Goal: Task Accomplishment & Management: Manage account settings

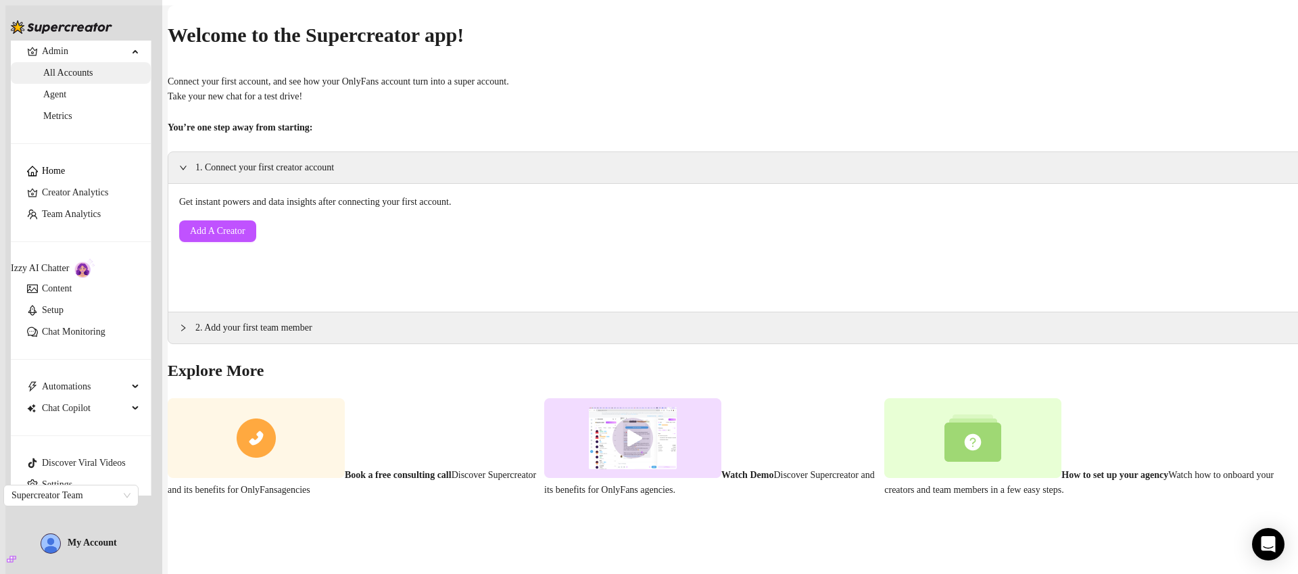
click at [65, 78] on link "All Accounts" at bounding box center [68, 73] width 50 height 10
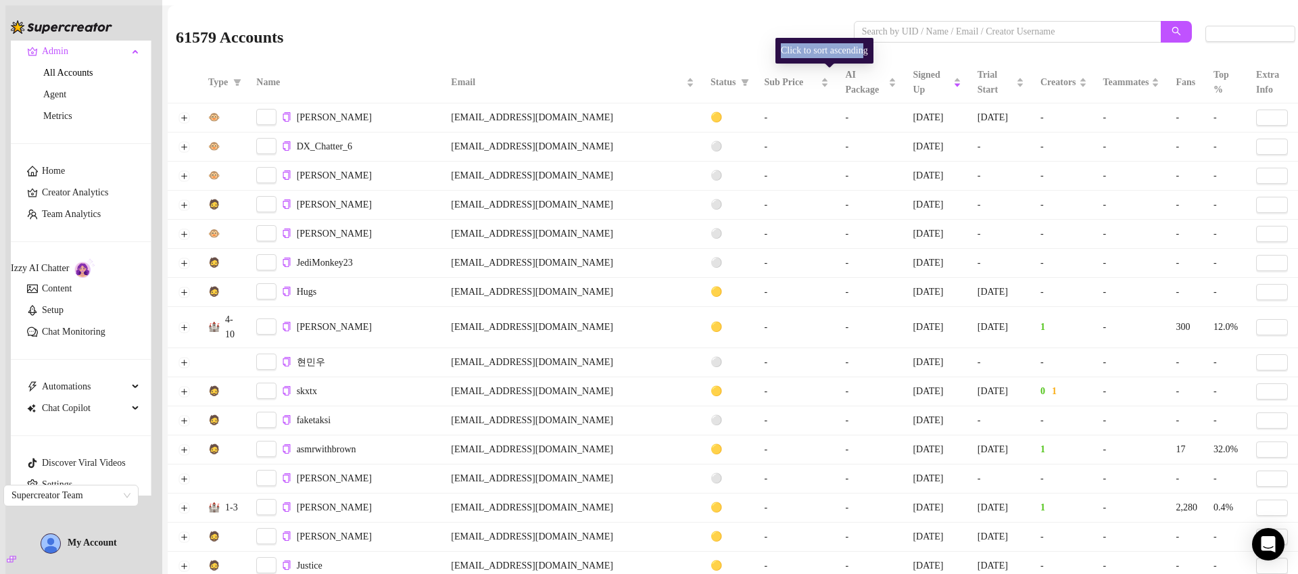
click at [872, 43] on div "Click to sort ascending" at bounding box center [825, 51] width 98 height 26
click at [901, 33] on input "search" at bounding box center [1002, 31] width 281 height 15
click at [910, 35] on input "search" at bounding box center [1002, 31] width 281 height 15
click at [939, 32] on input "search" at bounding box center [1002, 31] width 281 height 15
click at [776, 5] on main "61579 Accounts Columns (13/18) Type Name Email Status Sub Price AI Package Sign…" at bounding box center [736, 292] width 1136 height 574
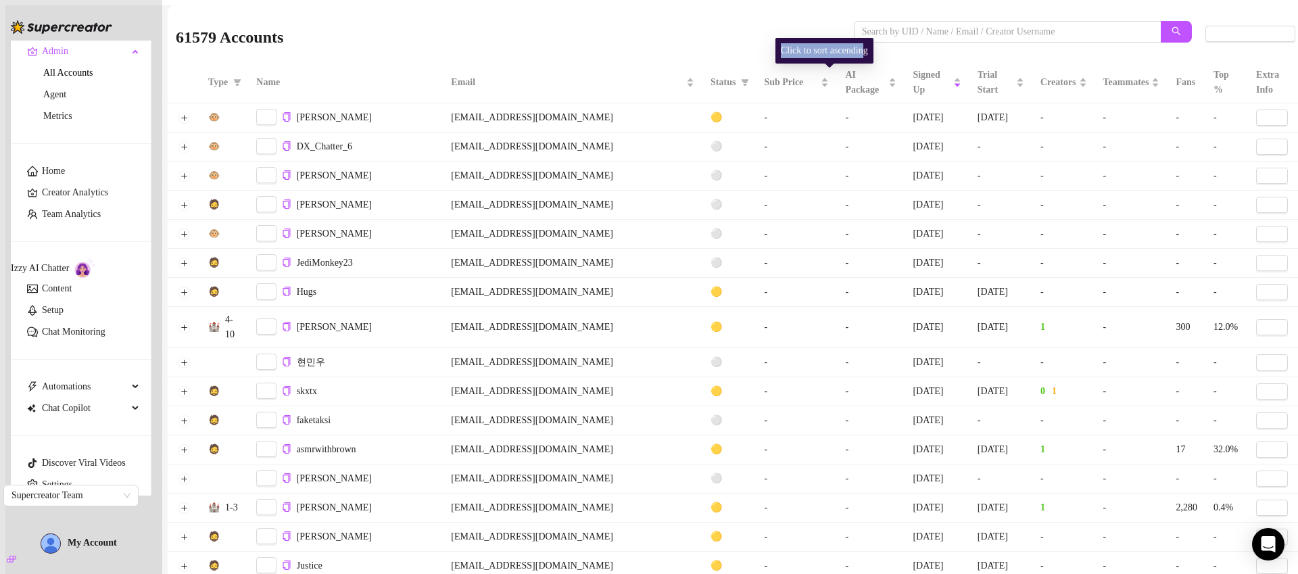
click at [761, 43] on div "61579 Accounts" at bounding box center [515, 34] width 678 height 46
click at [839, 52] on div "Click to sort ascending" at bounding box center [825, 51] width 98 height 26
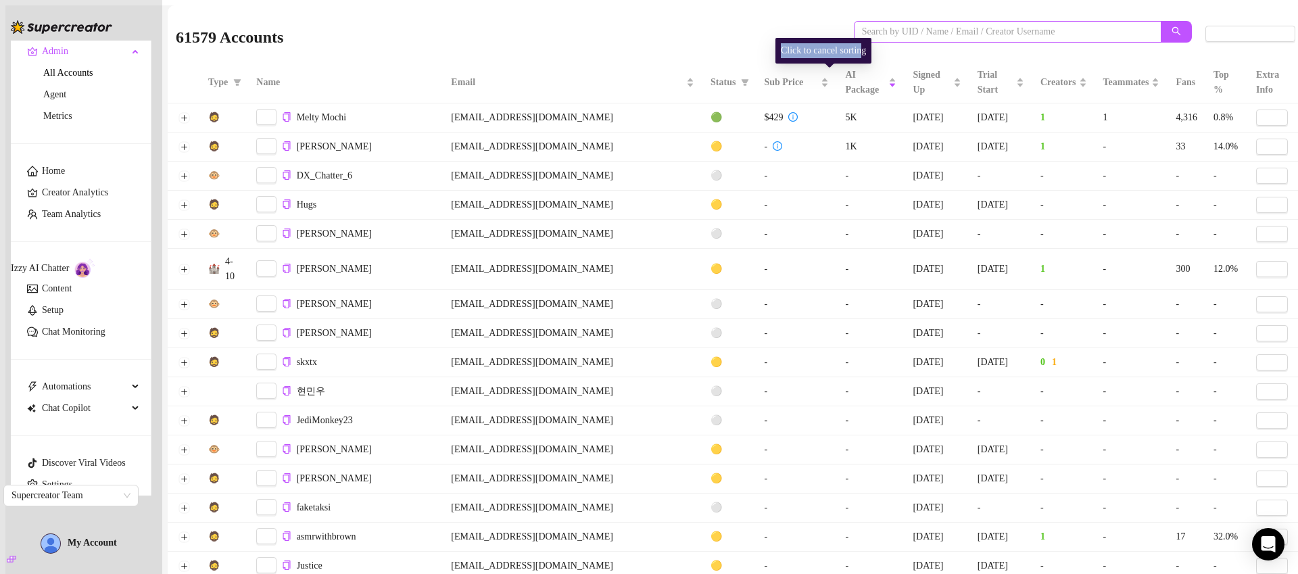
drag, startPoint x: 906, startPoint y: 47, endPoint x: 930, endPoint y: 33, distance: 27.3
click at [911, 45] on div at bounding box center [1023, 39] width 338 height 36
click at [925, 34] on input "search" at bounding box center [1002, 31] width 281 height 15
click at [930, 33] on input "search" at bounding box center [1002, 31] width 281 height 15
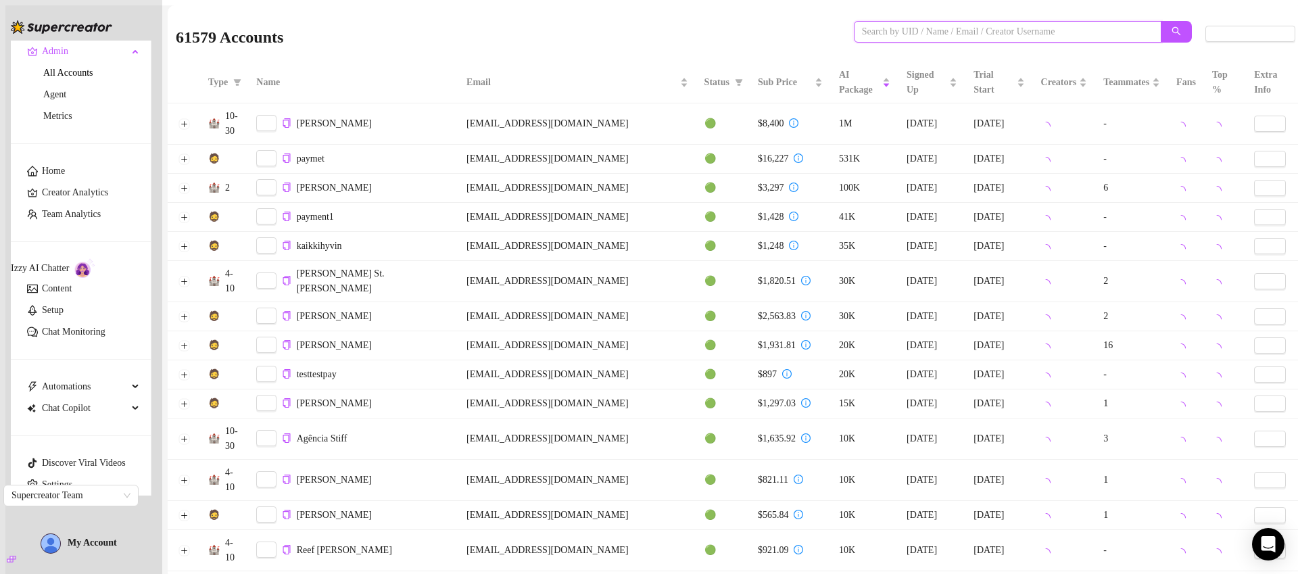
click at [920, 35] on input "search" at bounding box center [1002, 31] width 281 height 15
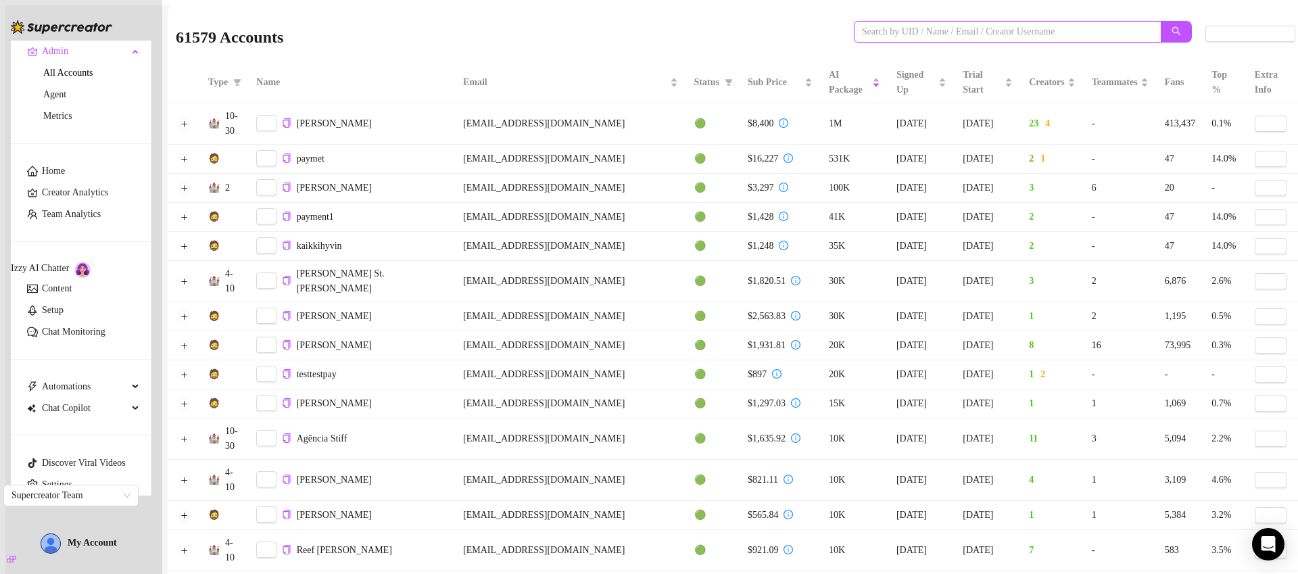
paste input "[EMAIL_ADDRESS][DOMAIN_NAME]"
type input "[EMAIL_ADDRESS][DOMAIN_NAME]"
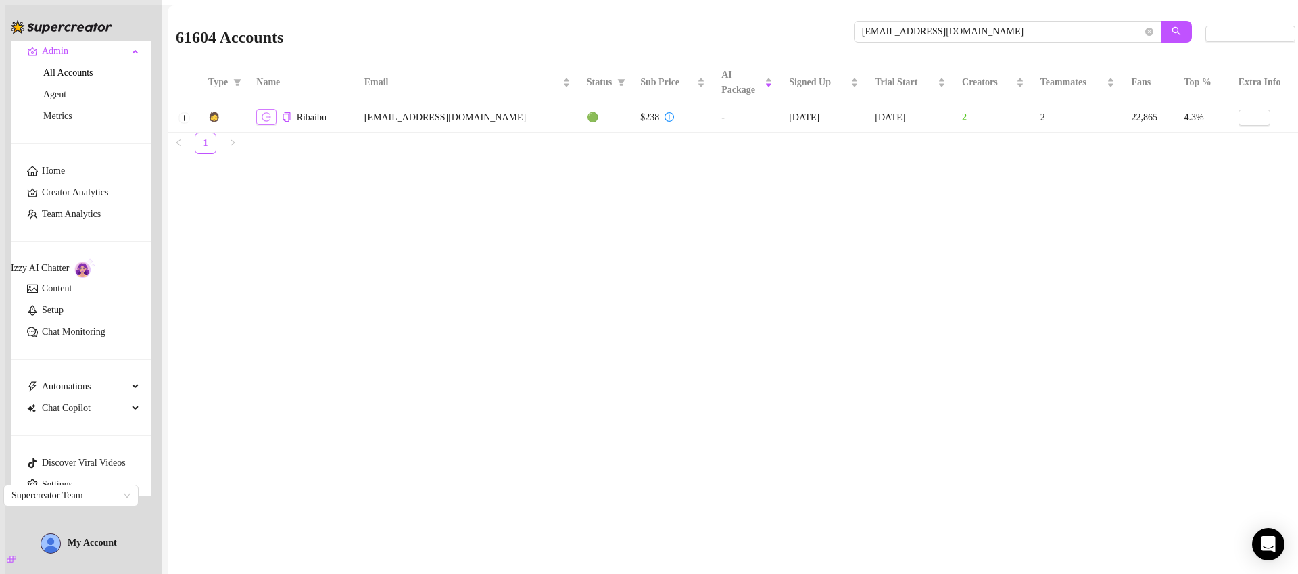
click at [272, 121] on icon "logout" at bounding box center [266, 116] width 9 height 9
click at [189, 120] on button "Expand row" at bounding box center [184, 117] width 11 height 11
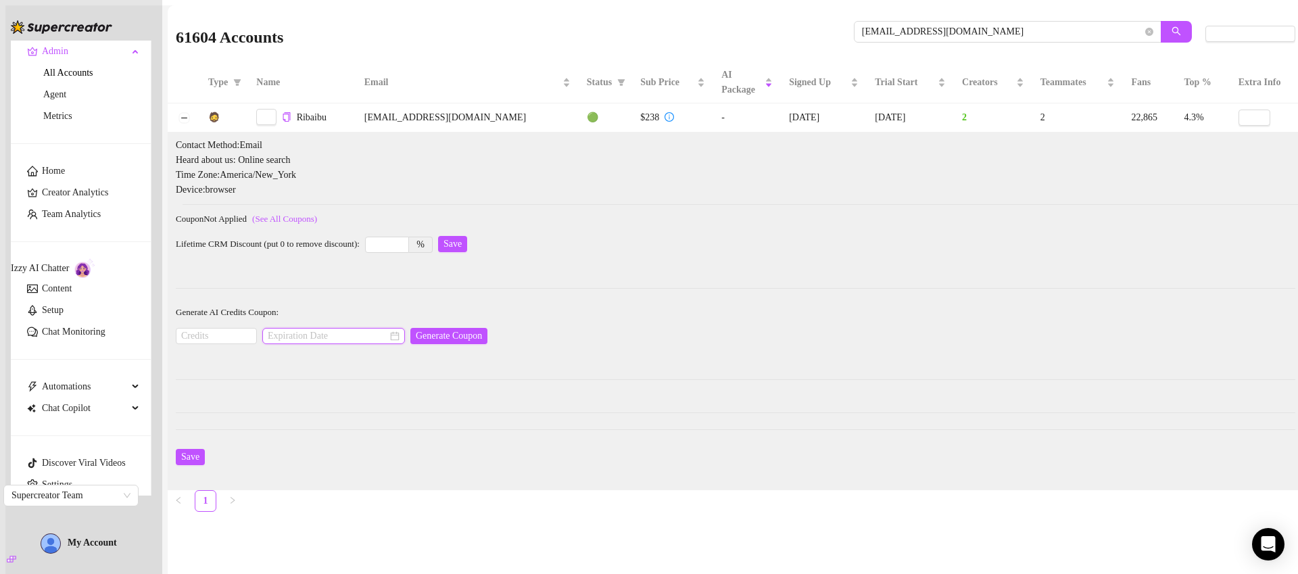
click at [285, 335] on input at bounding box center [328, 336] width 120 height 15
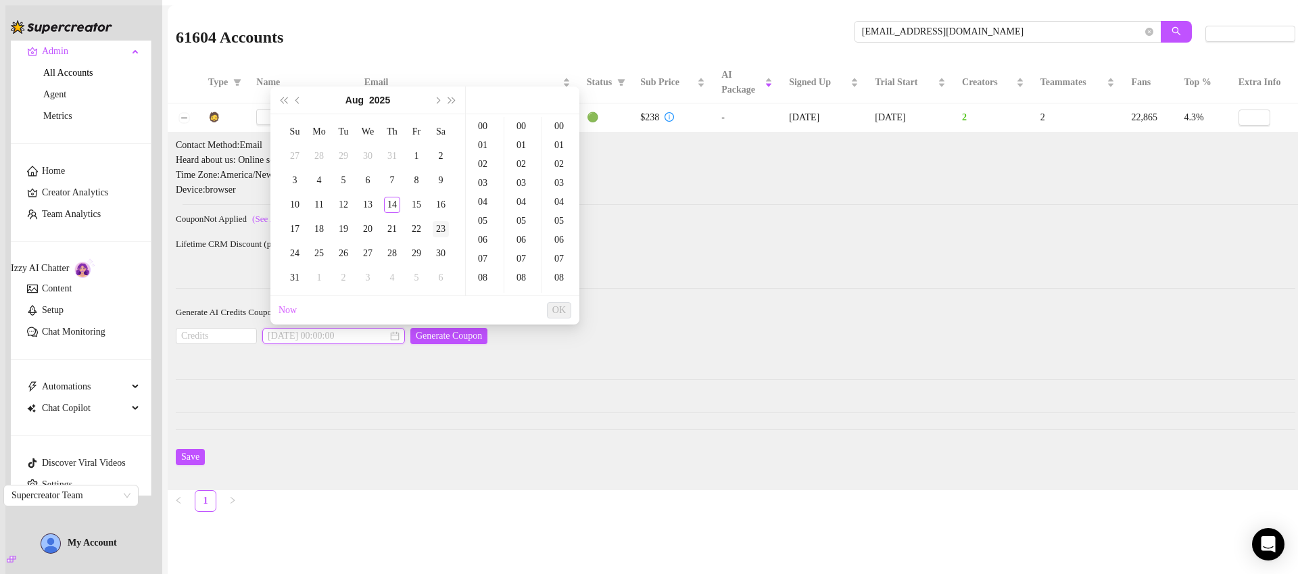
type input "2025-08-23 00:00:00"
type input "2025-08-14 01:00:00"
click at [435, 101] on span "Next month (PageDown)" at bounding box center [436, 100] width 7 height 7
click at [397, 206] on div "18" at bounding box center [392, 205] width 16 height 16
type input "2025-09-18 00:00:00"
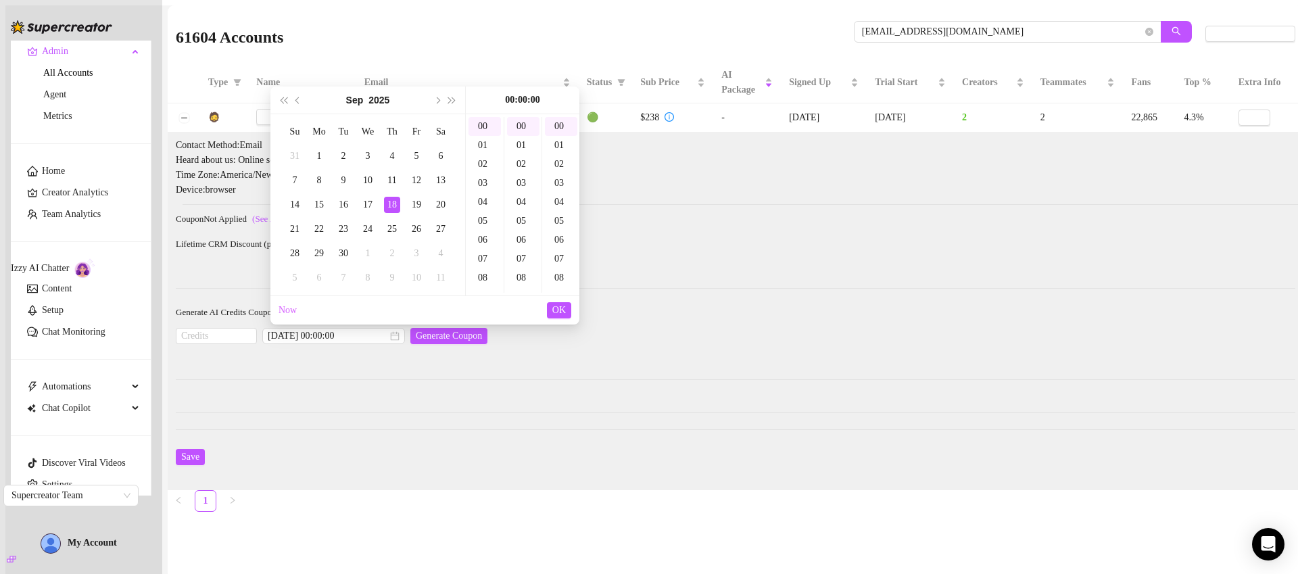
click at [561, 313] on span "OK" at bounding box center [559, 310] width 14 height 11
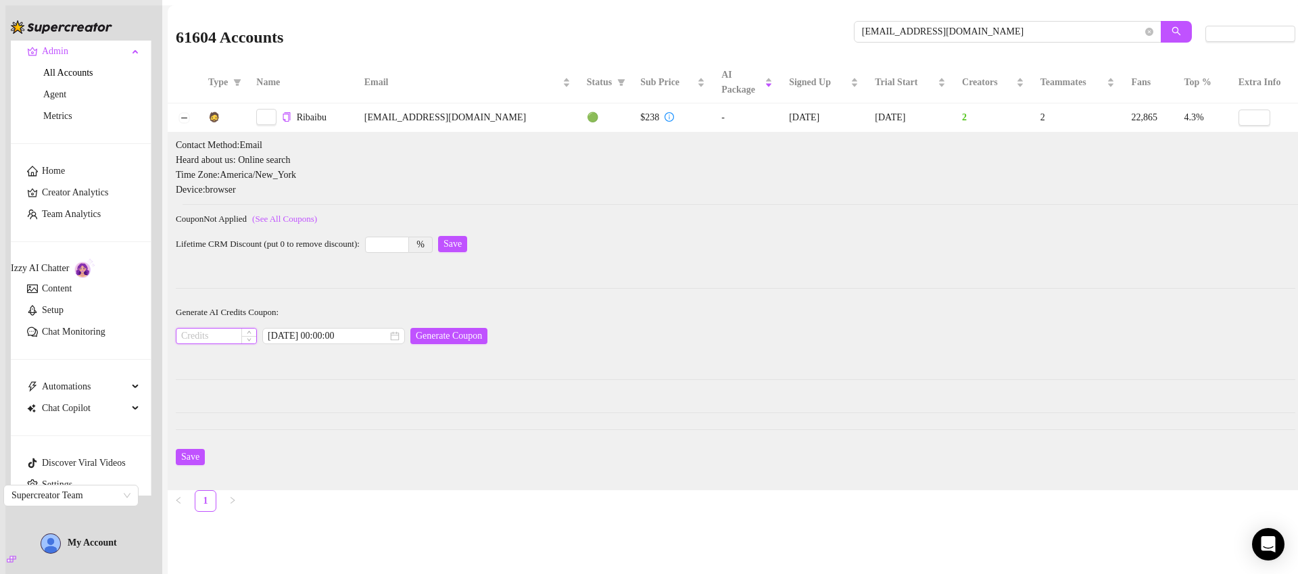
click at [216, 333] on input at bounding box center [216, 336] width 80 height 15
type input "1000"
click at [438, 337] on span "Generate Coupon" at bounding box center [449, 336] width 66 height 11
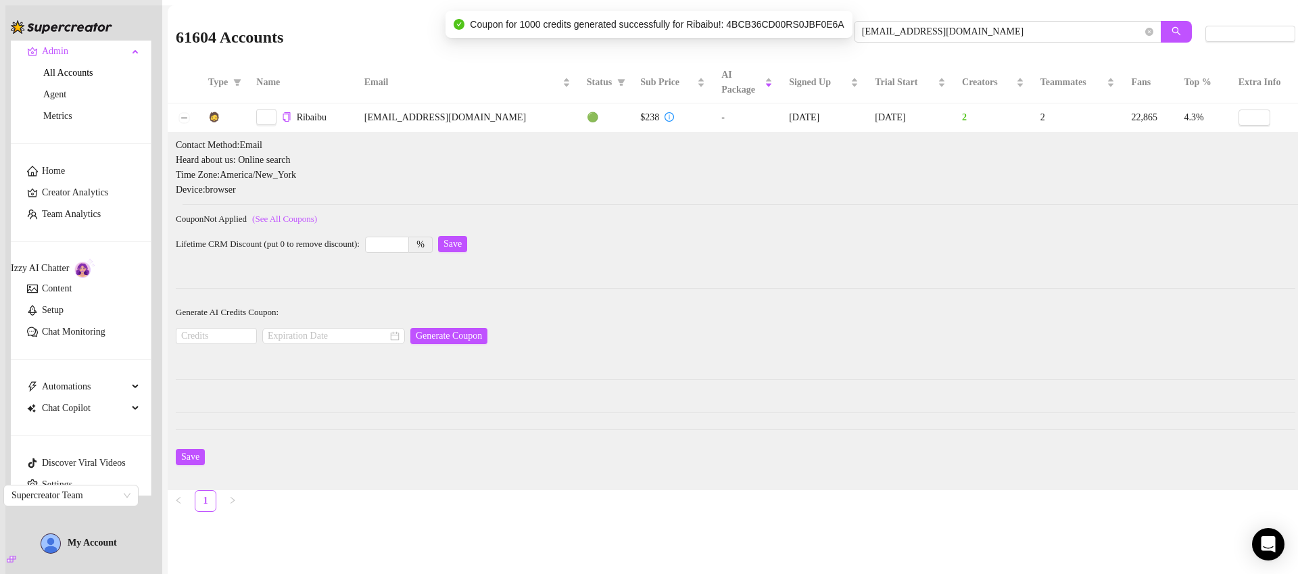
click at [791, 26] on span "Coupon for 1000 credits generated successfully for Ribaibu!: 4BCB36CD00RS0JBF0E…" at bounding box center [657, 24] width 374 height 15
copy span "4BCB36CD00RS0JBF0E6A"
click at [891, 36] on input "[EMAIL_ADDRESS][DOMAIN_NAME]" at bounding box center [1002, 31] width 281 height 15
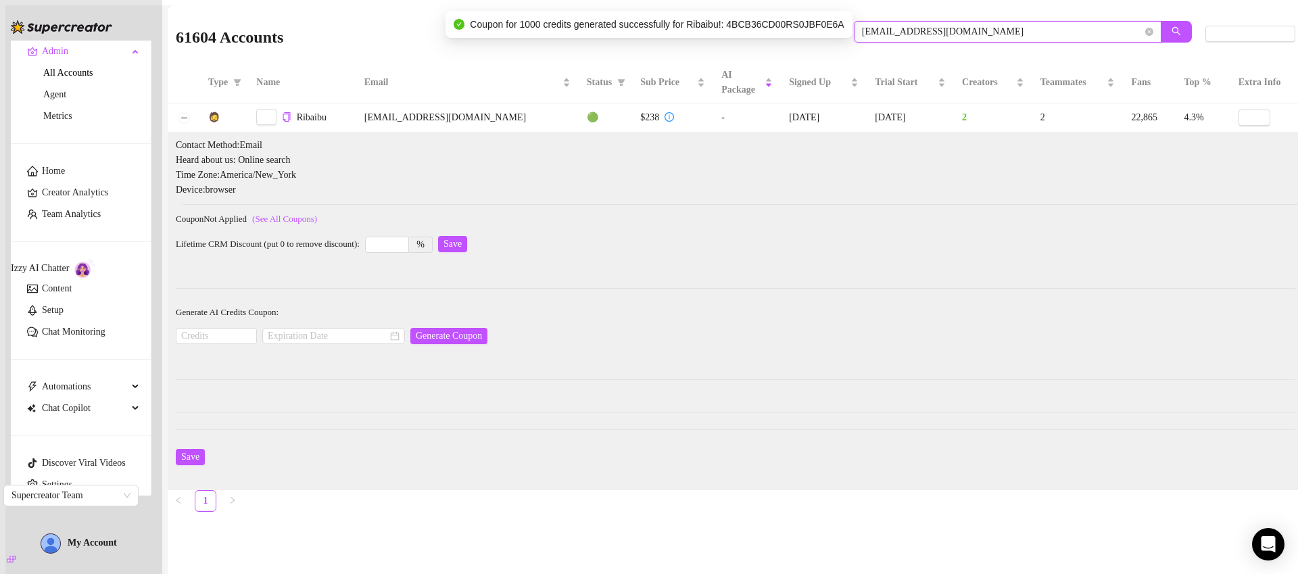
click at [894, 37] on input "[EMAIL_ADDRESS][DOMAIN_NAME]" at bounding box center [1002, 31] width 281 height 15
click at [893, 37] on input "[EMAIL_ADDRESS][DOMAIN_NAME]" at bounding box center [1002, 31] width 281 height 15
click at [891, 37] on input "[EMAIL_ADDRESS][DOMAIN_NAME]" at bounding box center [1002, 31] width 281 height 15
type input "felicty"
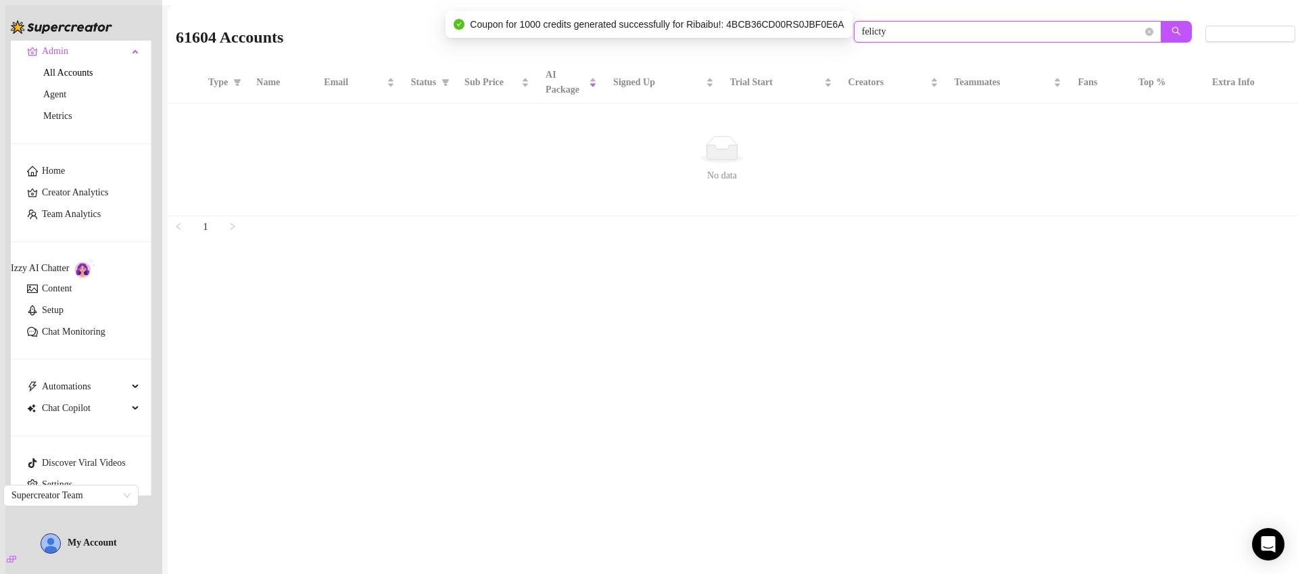
drag, startPoint x: 1126, startPoint y: 34, endPoint x: 1085, endPoint y: 35, distance: 41.3
click at [1146, 34] on icon "close-circle" at bounding box center [1150, 32] width 8 height 8
click at [1075, 37] on div "61604 Accounts Columns (13/18) Type Name Email Status Sub Price AI Package Sign…" at bounding box center [736, 110] width 1136 height 211
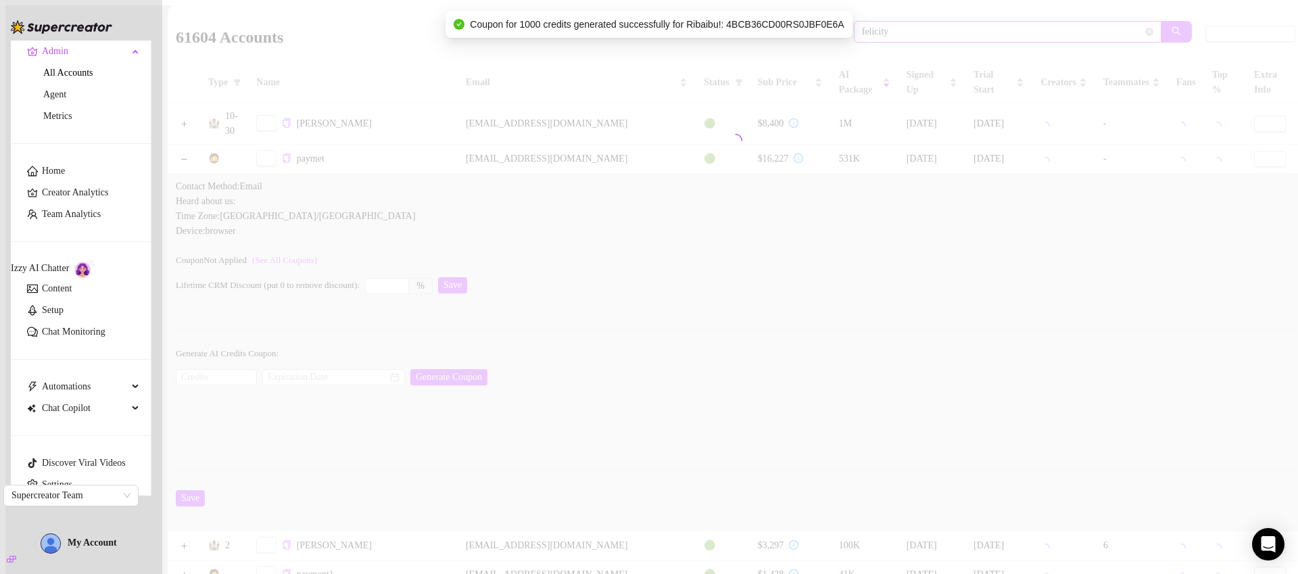
type input "felicity"
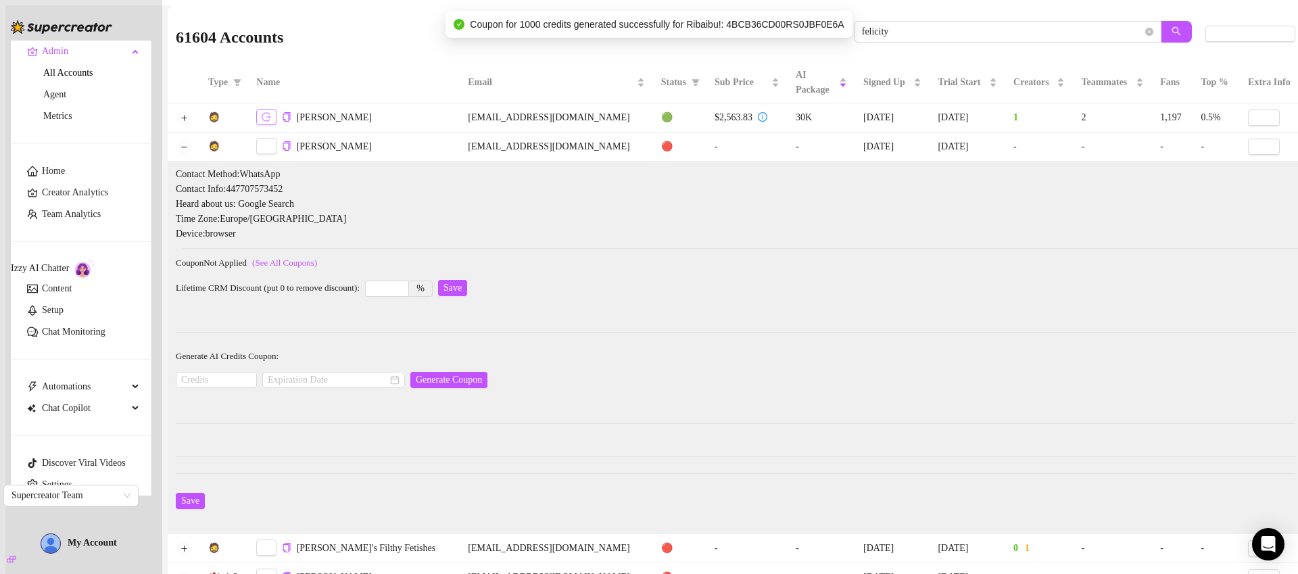
click at [271, 120] on icon "logout" at bounding box center [266, 116] width 9 height 9
click at [1146, 32] on icon "close-circle" at bounding box center [1150, 32] width 8 height 8
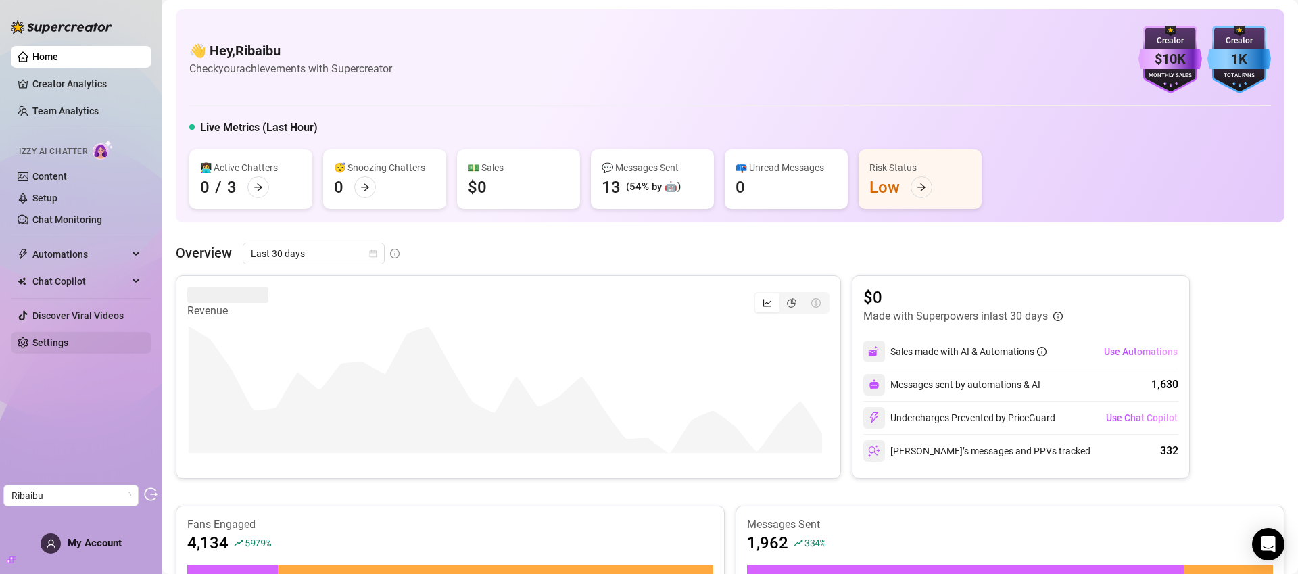
drag, startPoint x: 80, startPoint y: 346, endPoint x: 98, endPoint y: 340, distance: 19.0
click at [68, 346] on link "Settings" at bounding box center [50, 342] width 36 height 11
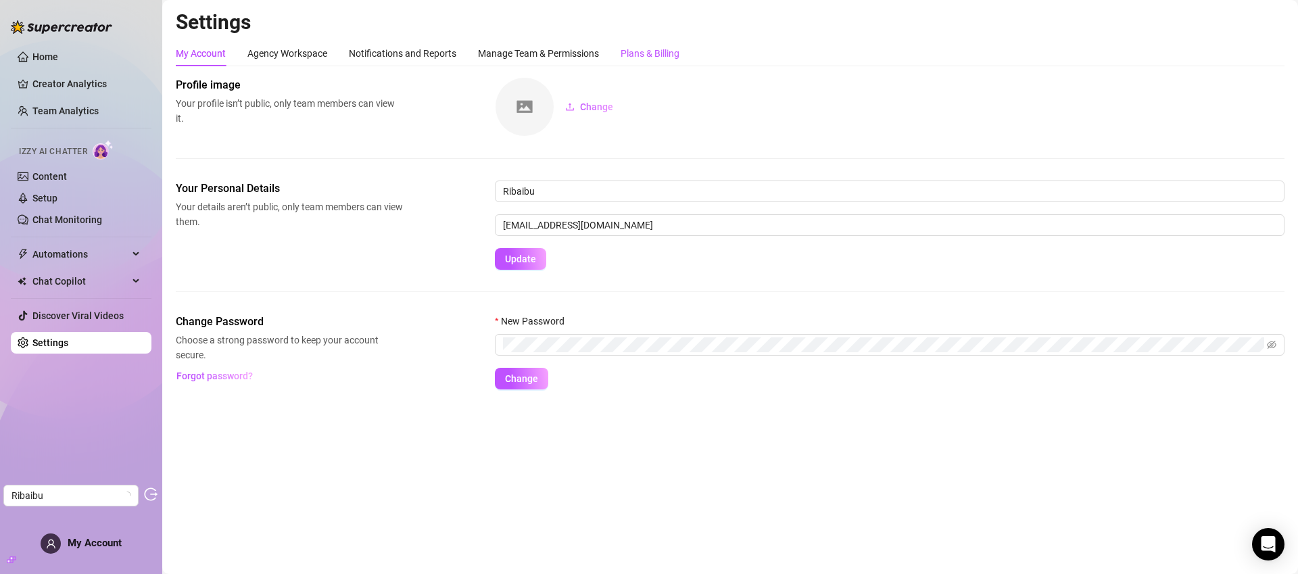
click at [666, 55] on div "Plans & Billing" at bounding box center [650, 53] width 59 height 15
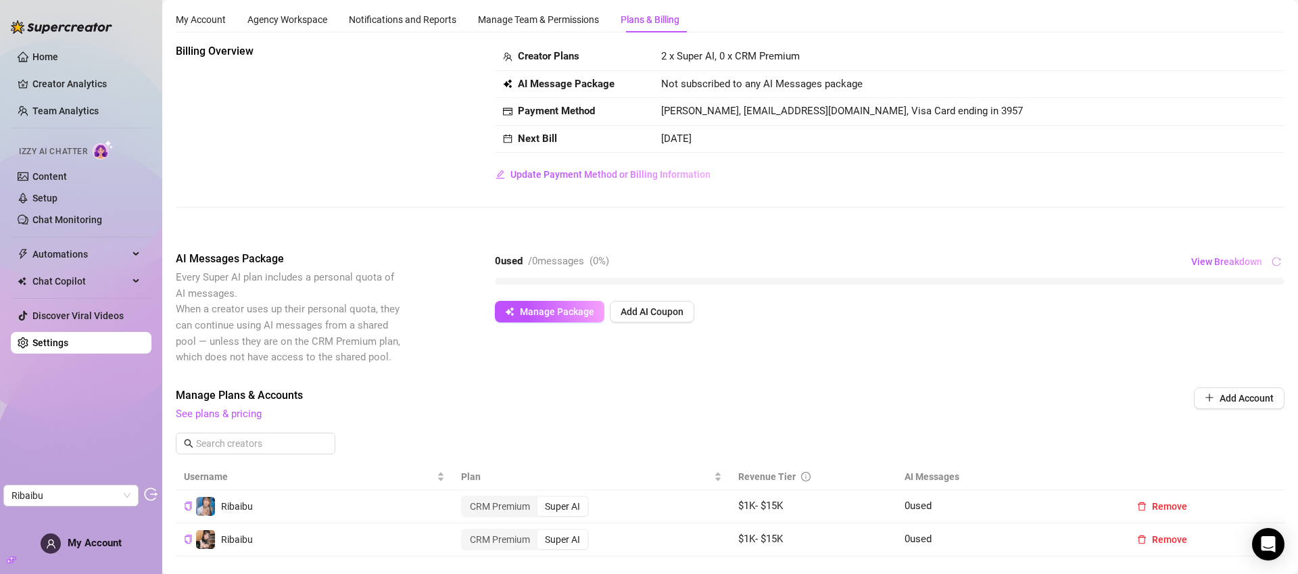
scroll to position [31, 0]
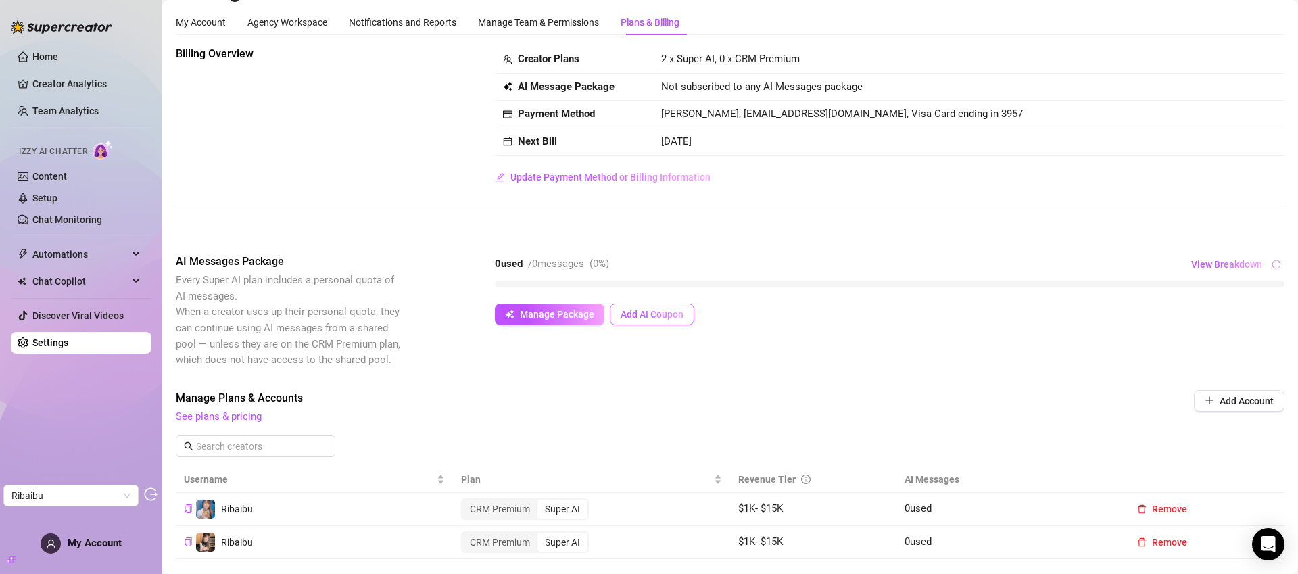
click at [649, 316] on span "Add AI Coupon" at bounding box center [652, 314] width 63 height 11
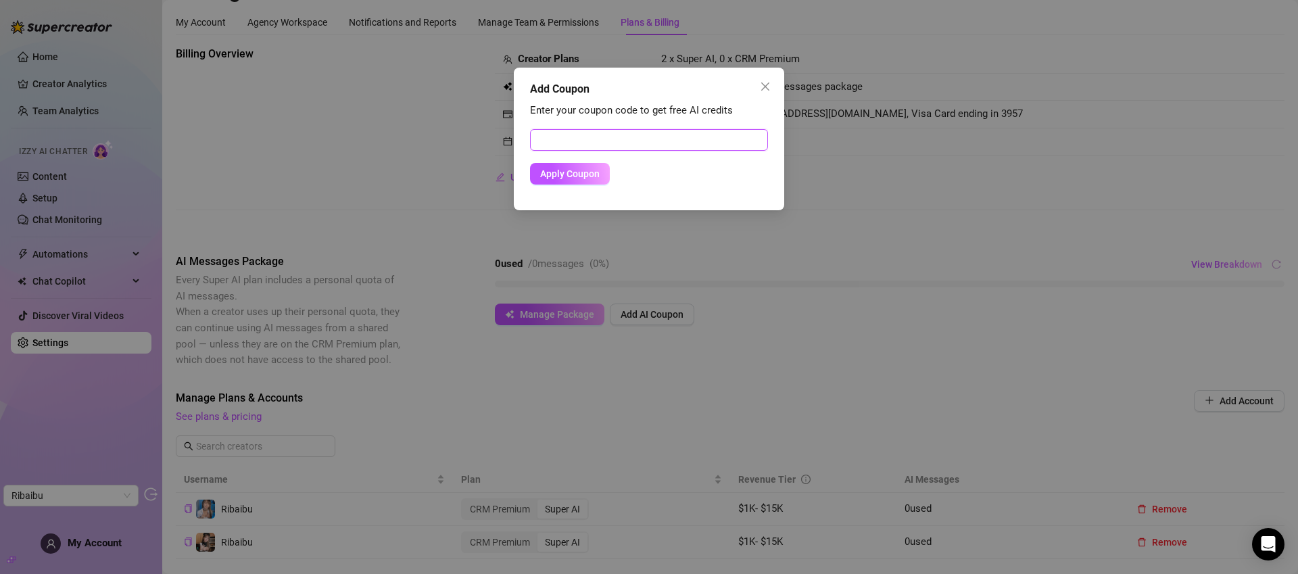
click at [619, 147] on input "text" at bounding box center [649, 140] width 238 height 22
paste input "4BCB36CD00RS0JBF0E6A"
type input "4BCB36CD00RS0JBF0E6A"
click at [580, 172] on span "Apply Coupon" at bounding box center [570, 173] width 60 height 11
